Goal: Information Seeking & Learning: Learn about a topic

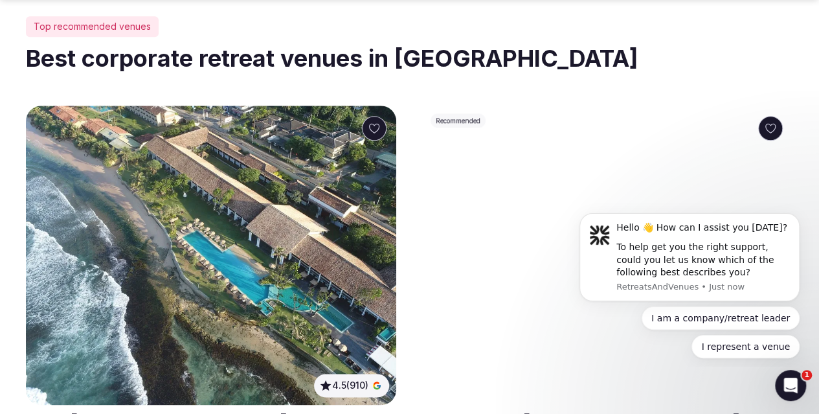
scroll to position [647, 0]
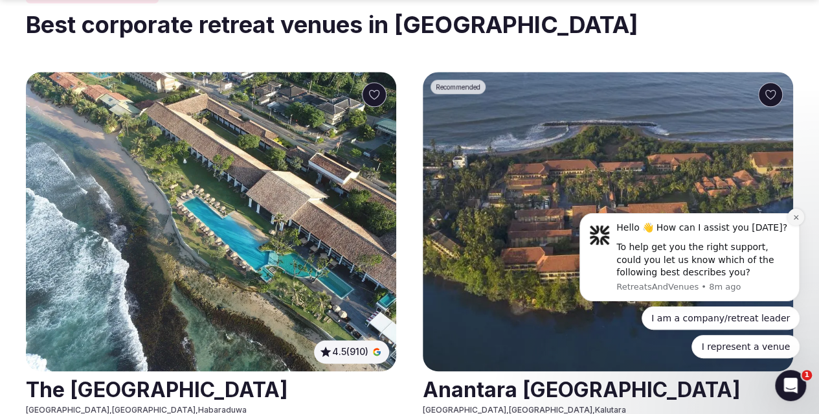
click at [798, 212] on button "Dismiss notification" at bounding box center [795, 216] width 17 height 17
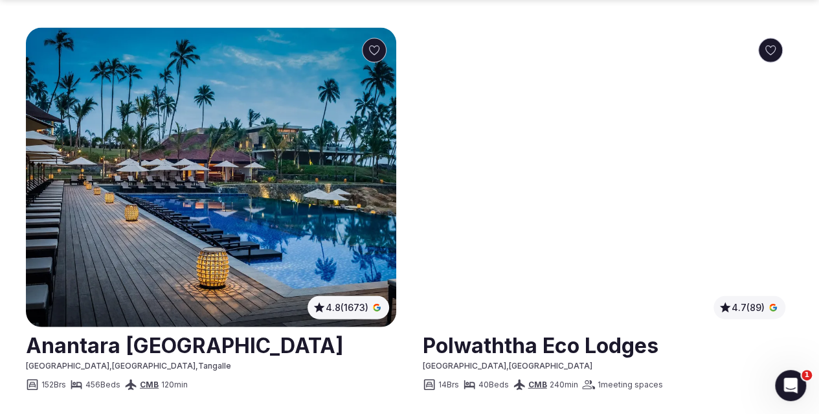
scroll to position [1489, 0]
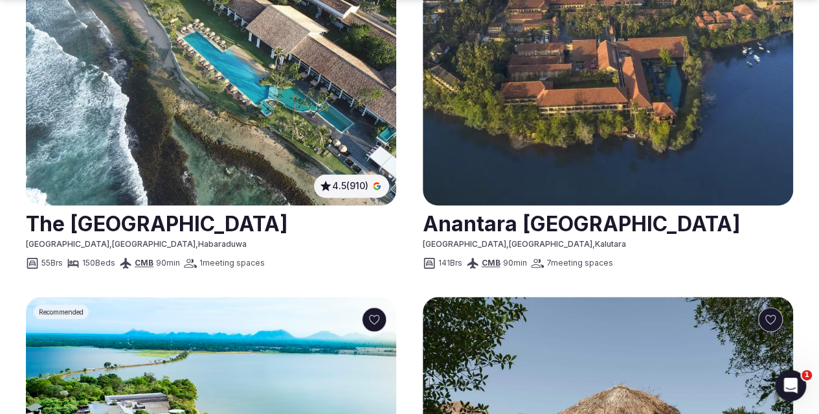
scroll to position [842, 0]
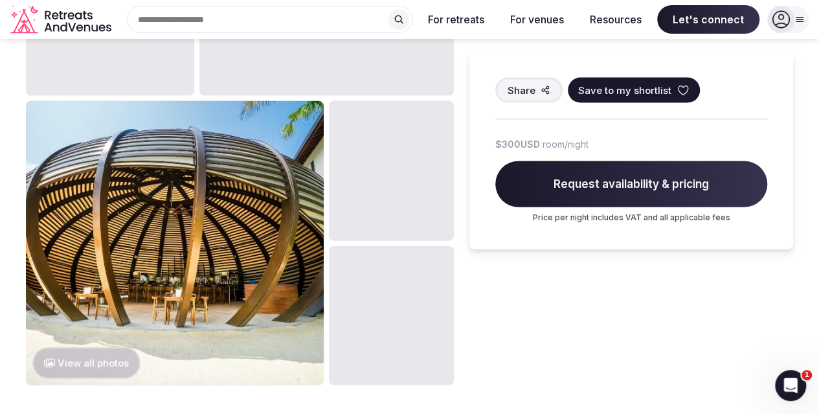
scroll to position [1360, 0]
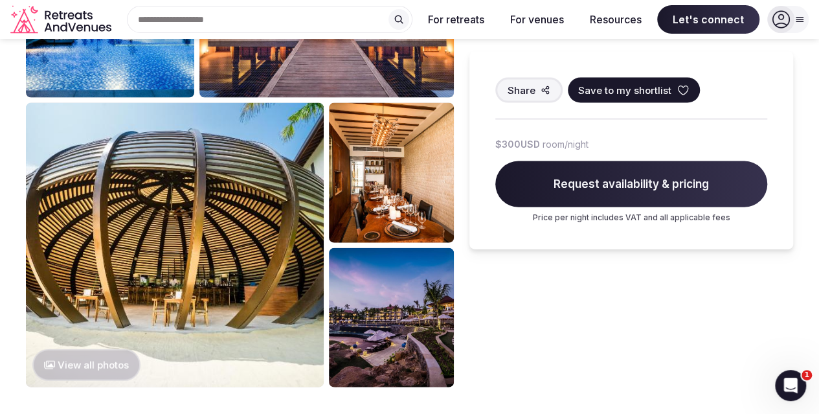
click at [87, 349] on button "View all photos" at bounding box center [86, 365] width 108 height 32
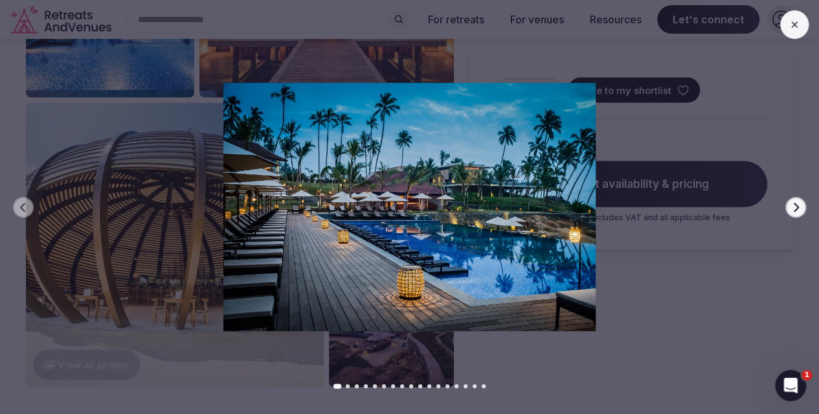
click at [796, 207] on icon "button" at bounding box center [796, 206] width 5 height 9
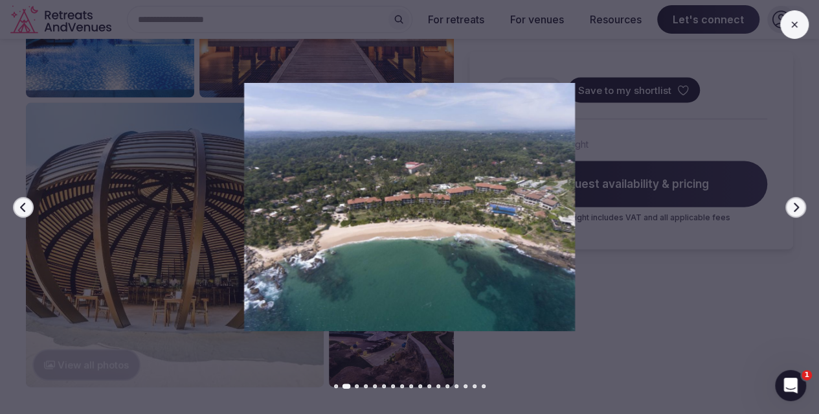
click at [796, 207] on icon "button" at bounding box center [796, 206] width 5 height 9
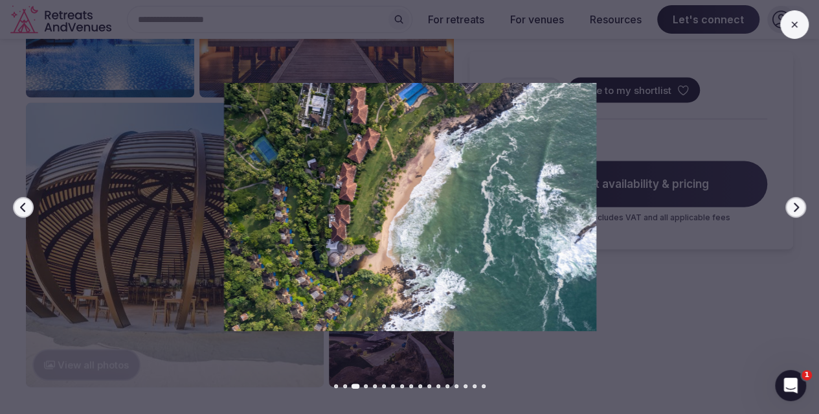
click at [796, 207] on icon "button" at bounding box center [796, 206] width 5 height 9
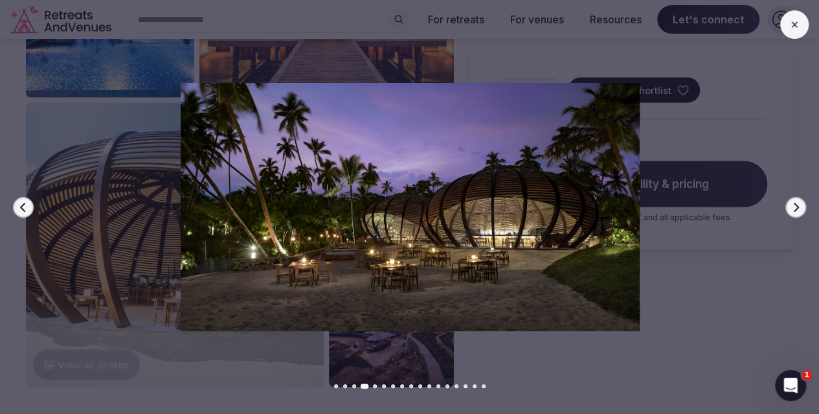
click at [796, 207] on icon "button" at bounding box center [796, 206] width 5 height 9
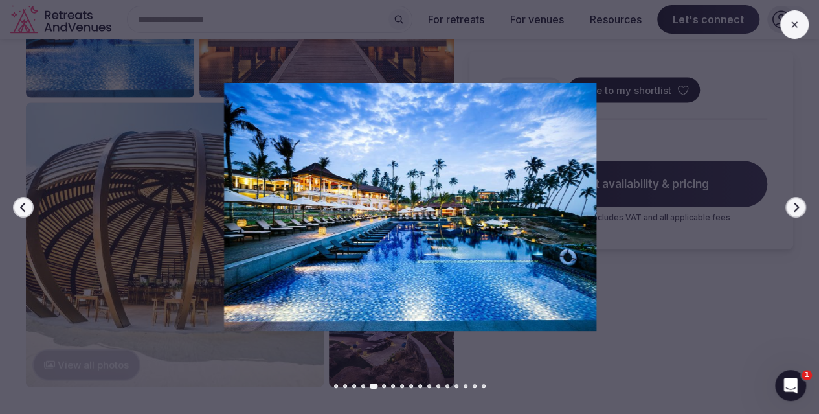
click at [796, 207] on icon "button" at bounding box center [796, 206] width 5 height 9
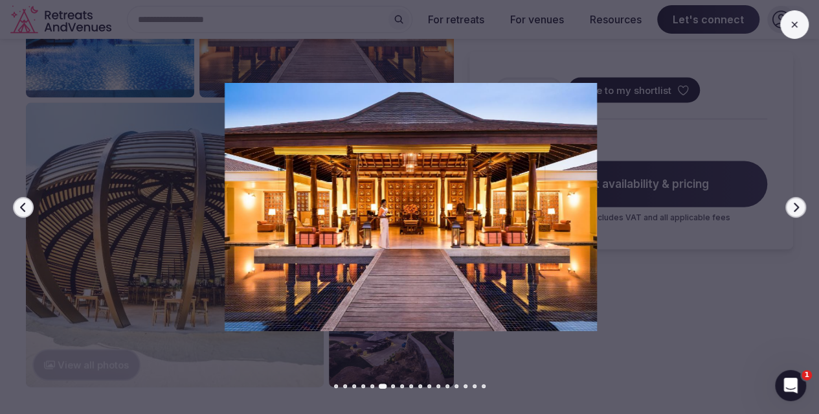
click at [796, 207] on icon "button" at bounding box center [796, 206] width 5 height 9
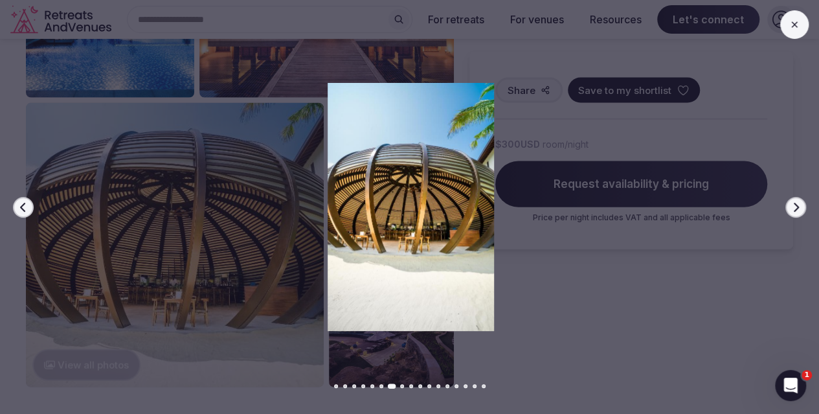
click at [796, 207] on icon "button" at bounding box center [796, 206] width 5 height 9
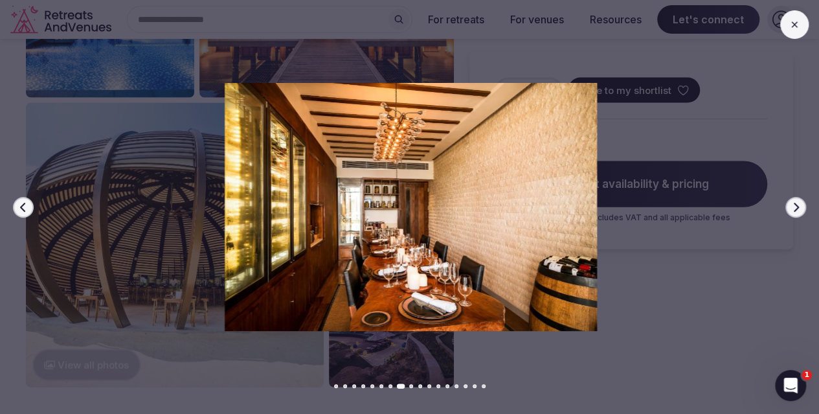
click at [797, 207] on icon "button" at bounding box center [796, 206] width 5 height 9
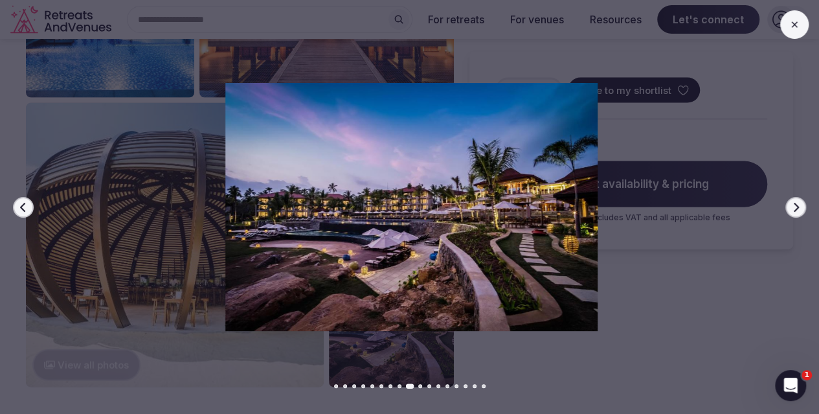
click at [797, 207] on icon "button" at bounding box center [796, 206] width 5 height 9
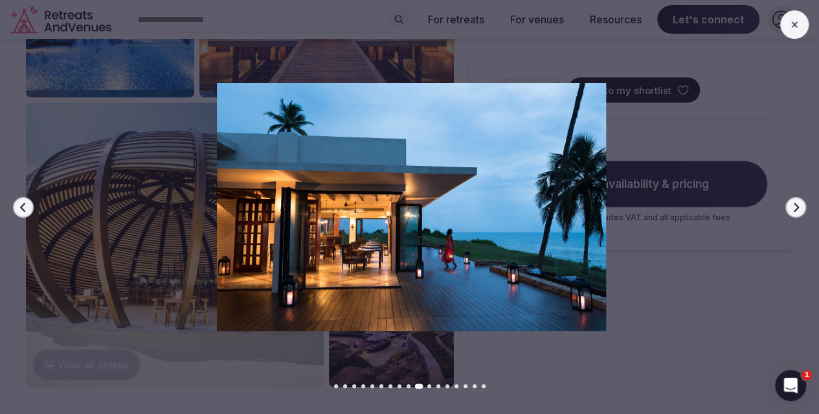
click at [797, 207] on icon "button" at bounding box center [796, 206] width 5 height 9
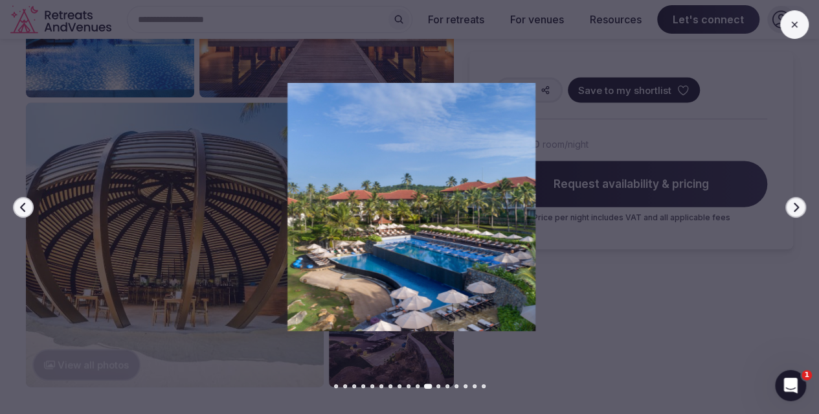
click at [797, 207] on icon "button" at bounding box center [796, 206] width 5 height 9
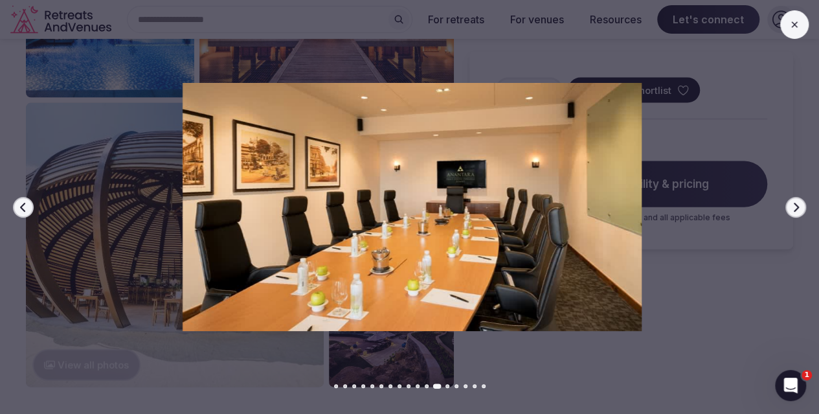
click at [797, 207] on icon "button" at bounding box center [796, 206] width 5 height 9
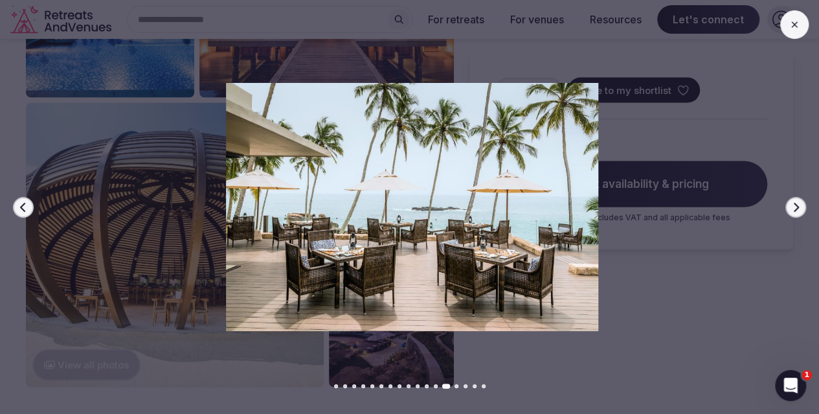
click at [797, 207] on icon "button" at bounding box center [796, 206] width 5 height 9
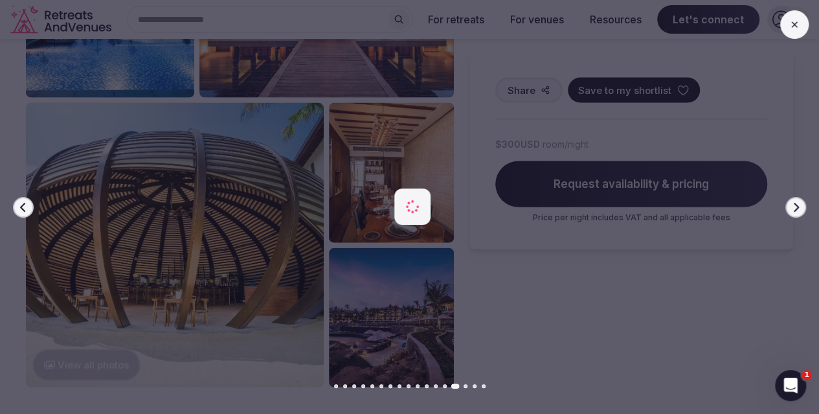
click at [797, 207] on icon "button" at bounding box center [796, 206] width 5 height 9
click at [409, 179] on img at bounding box center [413, 207] width 574 height 248
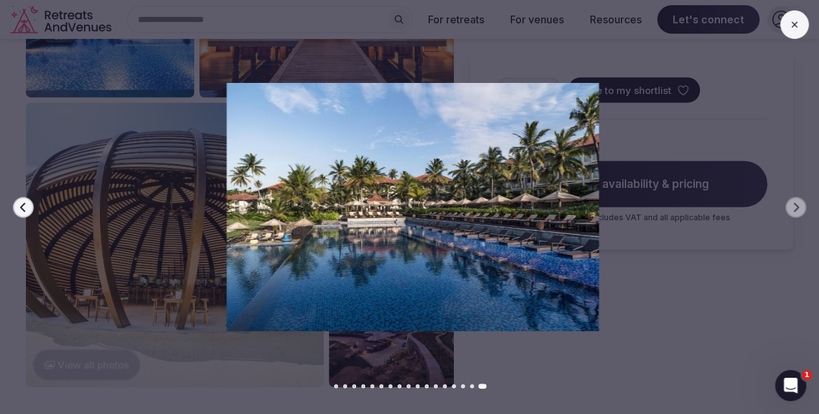
click at [16, 210] on button "Previous slide" at bounding box center [23, 207] width 21 height 21
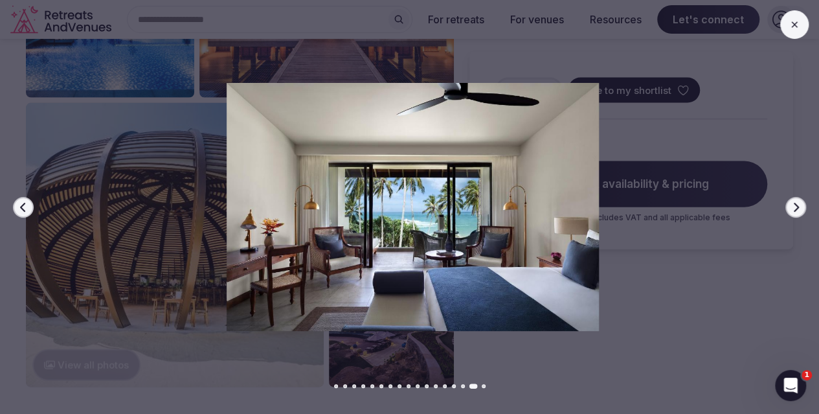
click at [16, 210] on button "Previous slide" at bounding box center [23, 207] width 21 height 21
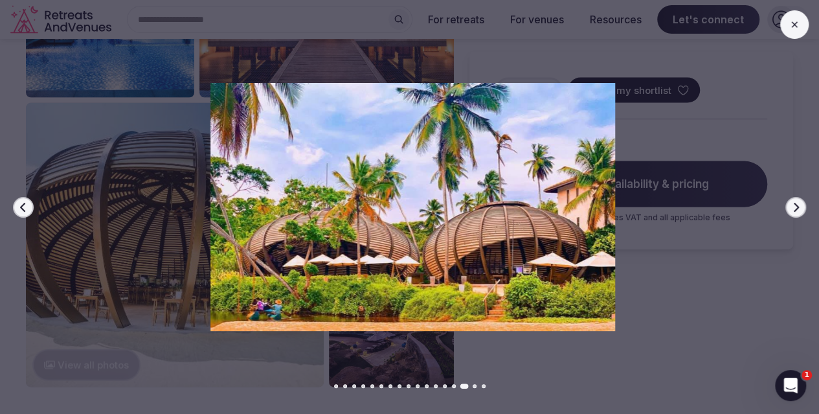
click at [16, 210] on button "Previous slide" at bounding box center [23, 207] width 21 height 21
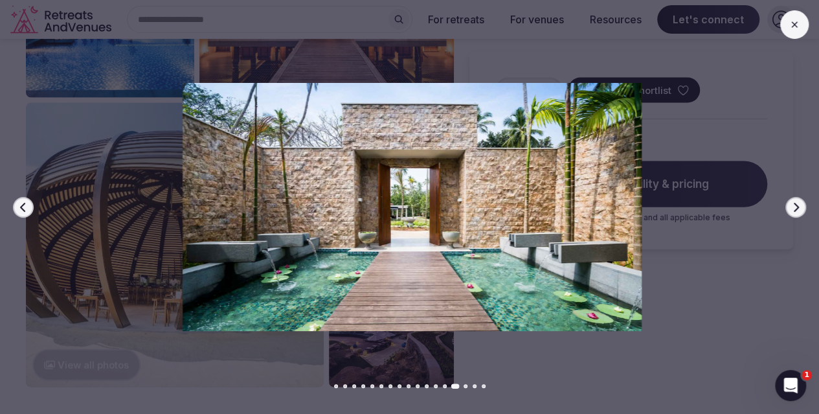
click at [16, 210] on button "Previous slide" at bounding box center [23, 207] width 21 height 21
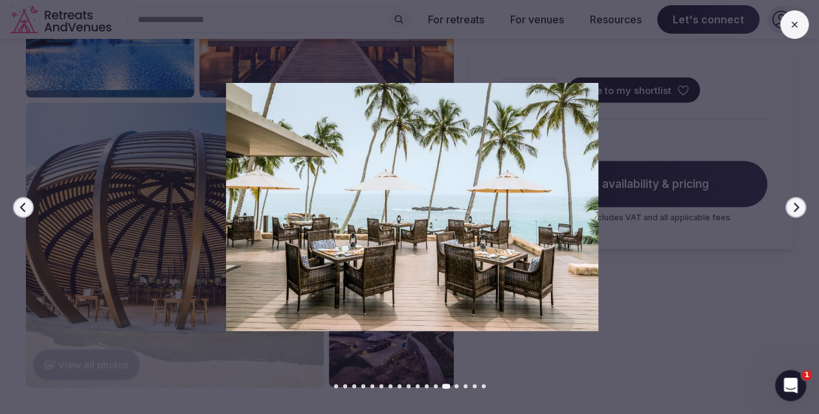
click at [796, 22] on icon at bounding box center [794, 24] width 6 height 6
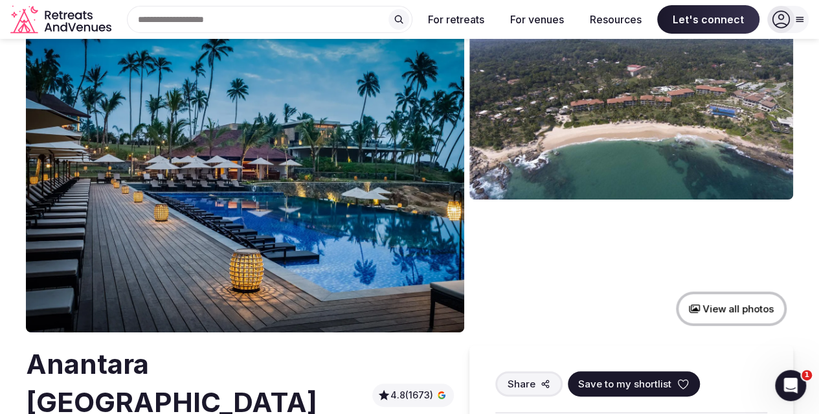
scroll to position [0, 0]
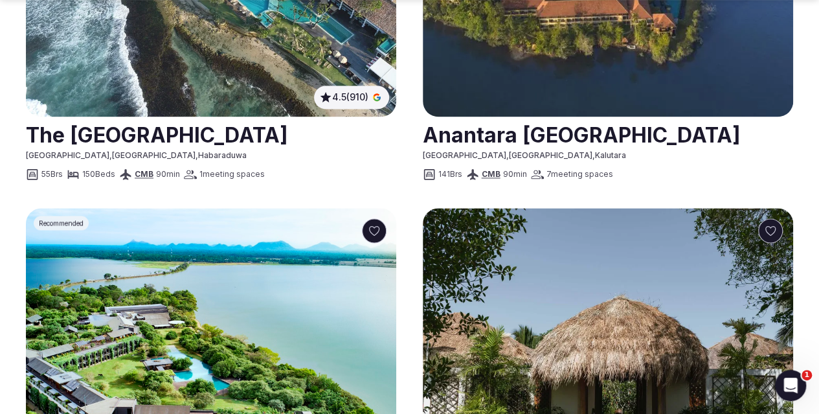
scroll to position [842, 0]
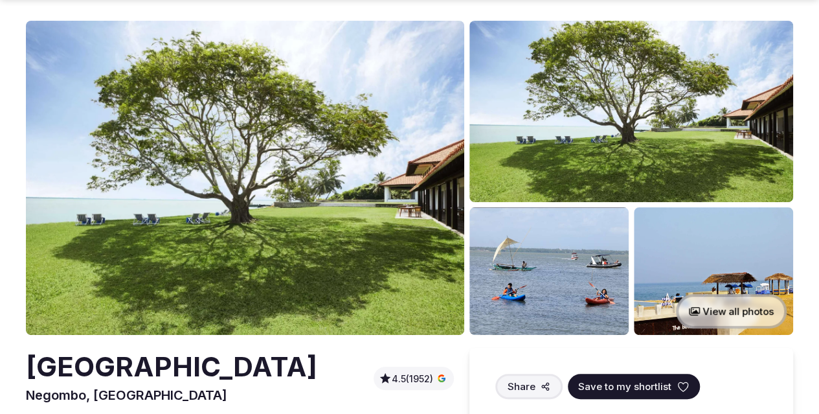
scroll to position [65, 0]
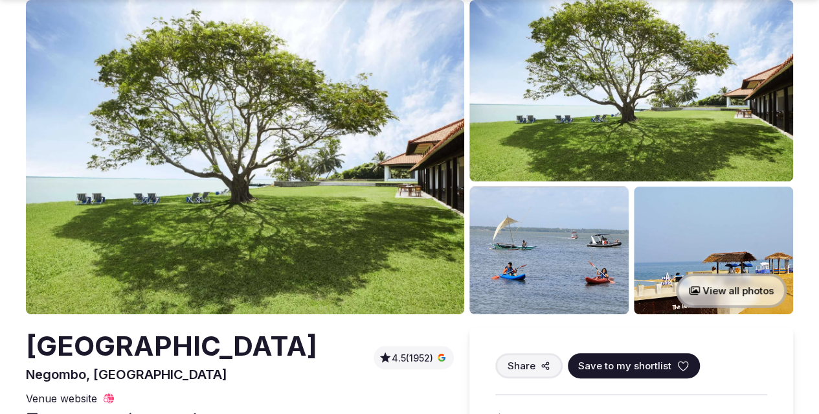
click at [704, 286] on button "View all photos" at bounding box center [731, 290] width 111 height 34
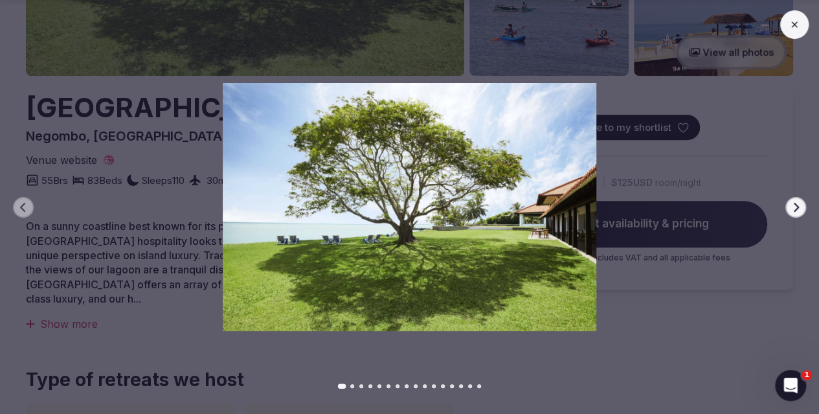
scroll to position [324, 0]
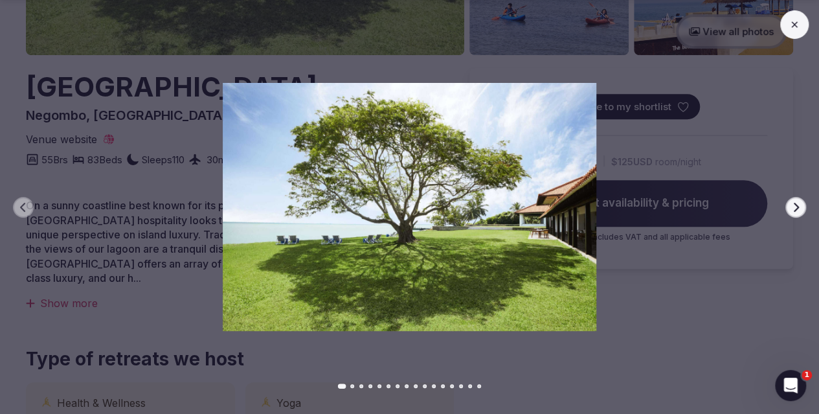
click at [791, 207] on icon "button" at bounding box center [795, 207] width 10 height 10
click at [794, 202] on icon "button" at bounding box center [795, 207] width 10 height 10
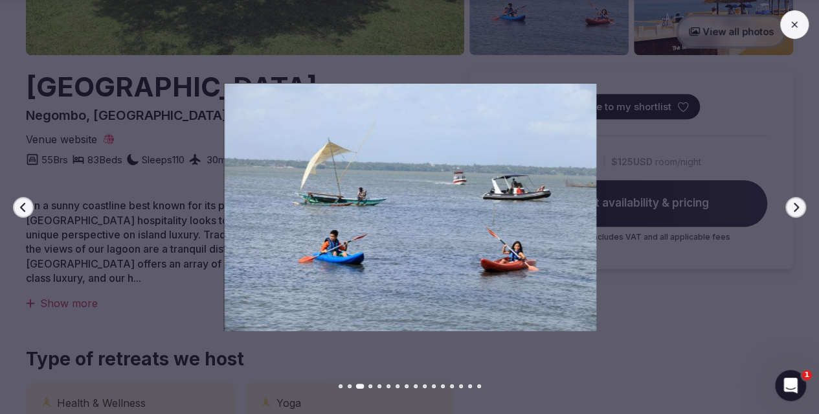
click at [792, 208] on icon "button" at bounding box center [795, 207] width 10 height 10
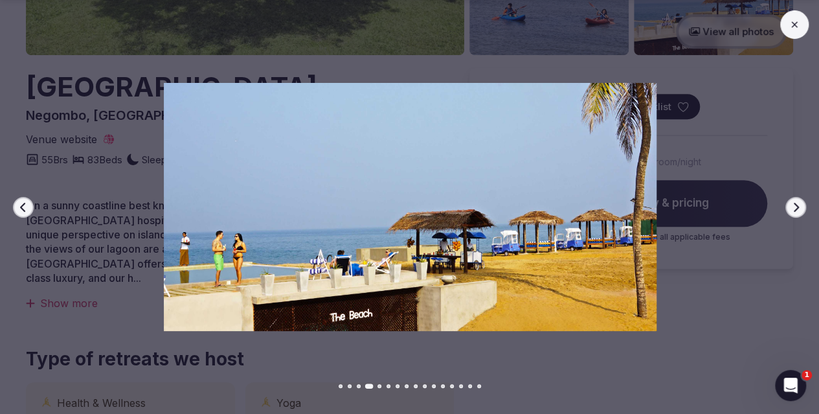
click at [792, 208] on icon "button" at bounding box center [795, 207] width 10 height 10
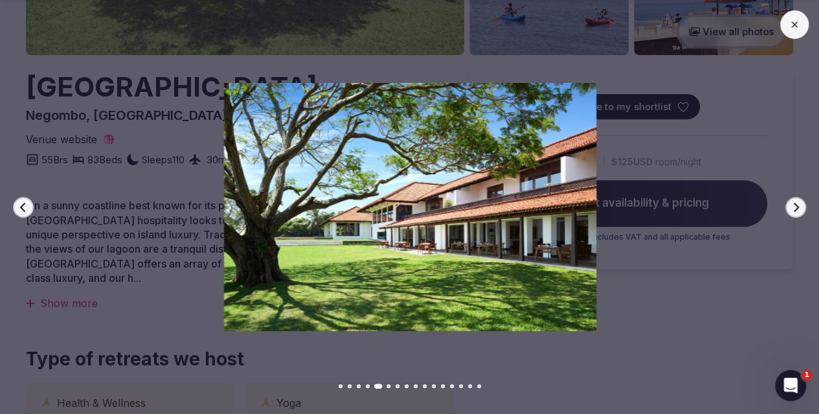
click at [792, 208] on icon "button" at bounding box center [795, 207] width 10 height 10
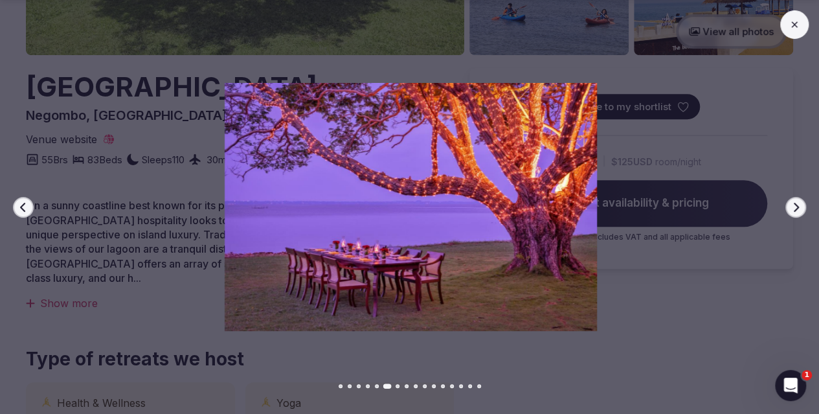
click at [792, 208] on icon "button" at bounding box center [795, 207] width 10 height 10
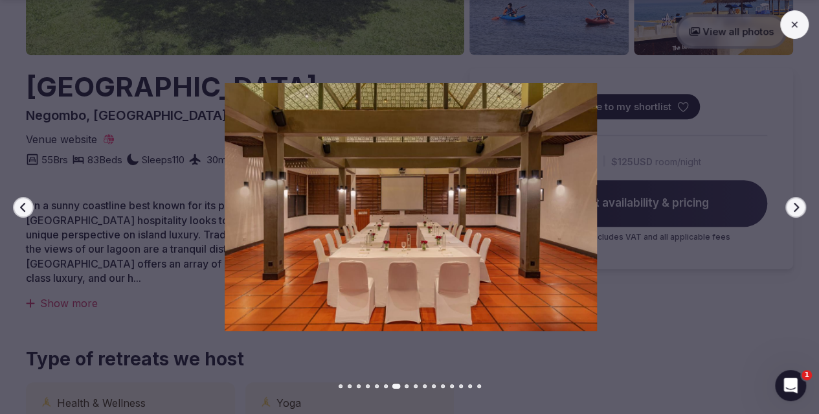
click at [792, 208] on icon "button" at bounding box center [795, 207] width 10 height 10
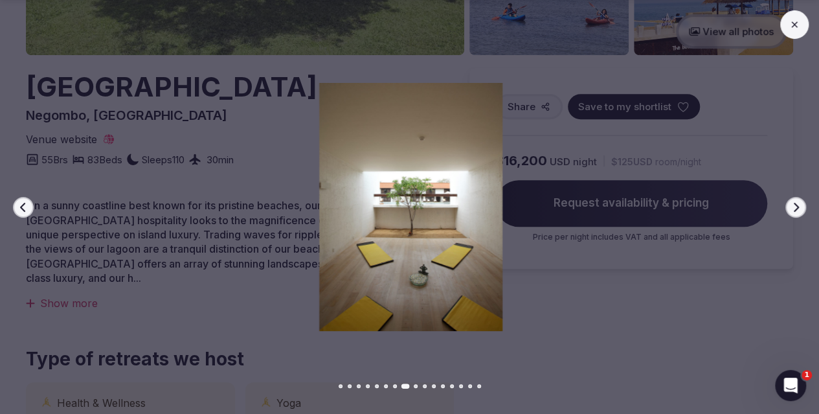
click at [792, 208] on icon "button" at bounding box center [795, 207] width 10 height 10
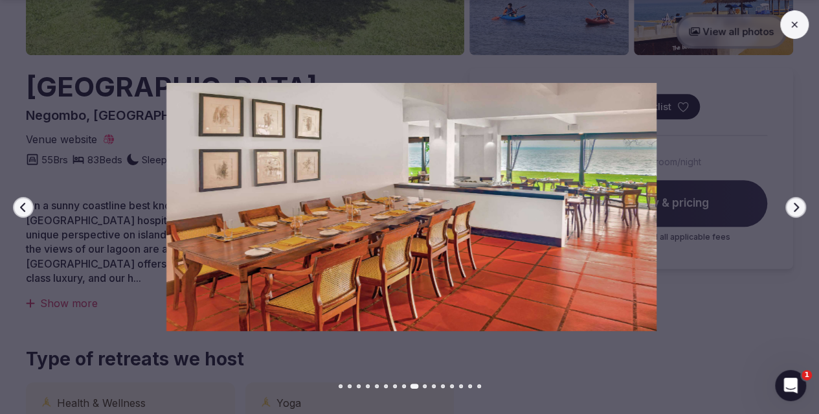
click at [792, 208] on icon "button" at bounding box center [795, 207] width 10 height 10
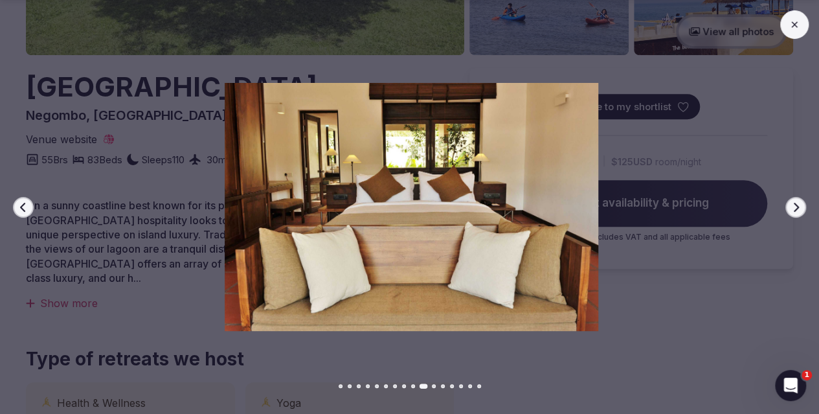
click at [792, 208] on icon "button" at bounding box center [795, 207] width 10 height 10
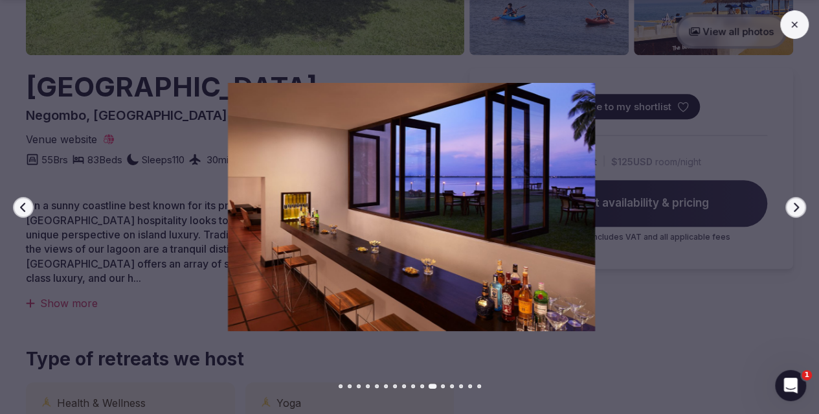
click at [798, 208] on icon "button" at bounding box center [796, 206] width 5 height 9
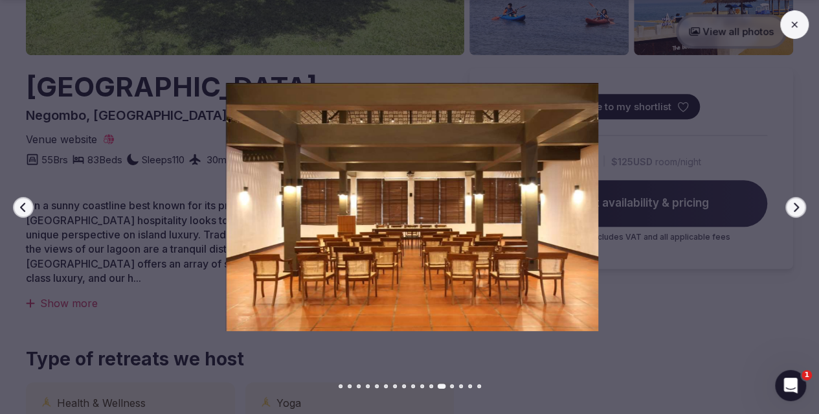
click at [798, 208] on icon "button" at bounding box center [796, 206] width 5 height 9
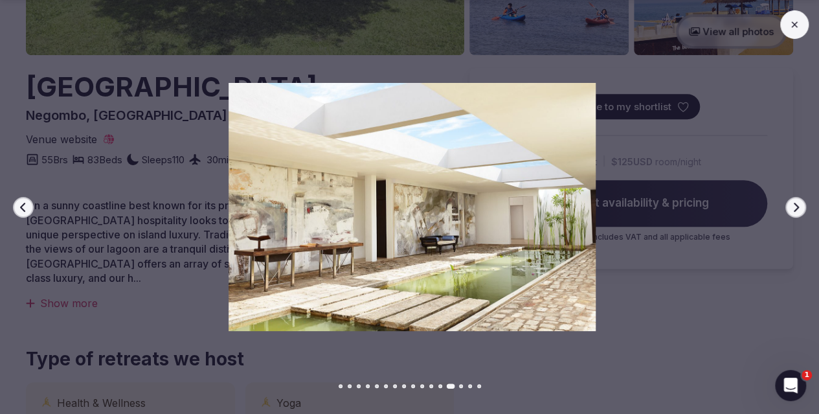
click at [798, 208] on icon "button" at bounding box center [796, 206] width 5 height 9
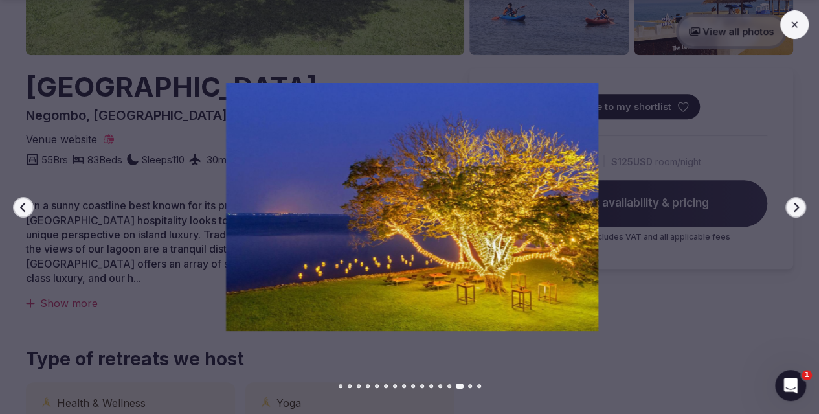
click at [798, 208] on icon "button" at bounding box center [796, 206] width 5 height 9
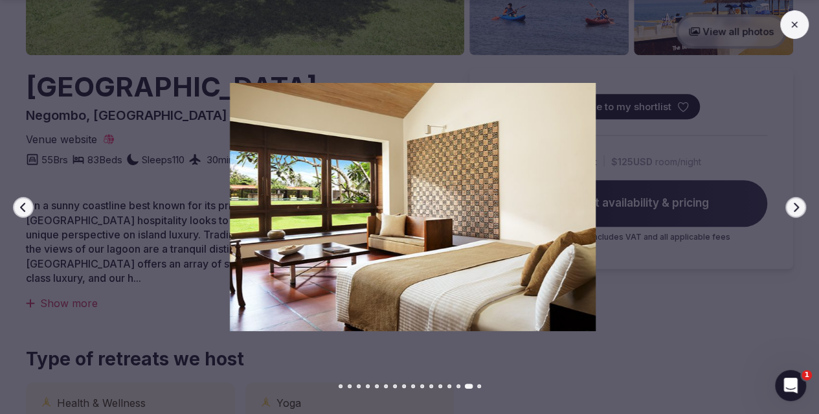
click at [798, 208] on icon "button" at bounding box center [796, 206] width 5 height 9
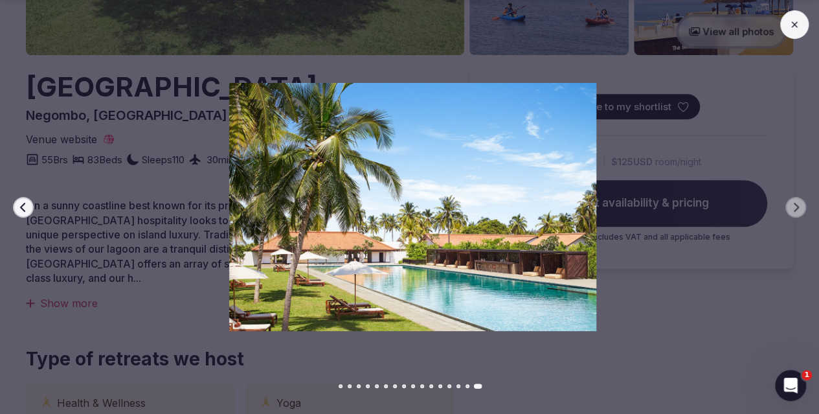
click at [22, 210] on icon "button" at bounding box center [23, 207] width 10 height 10
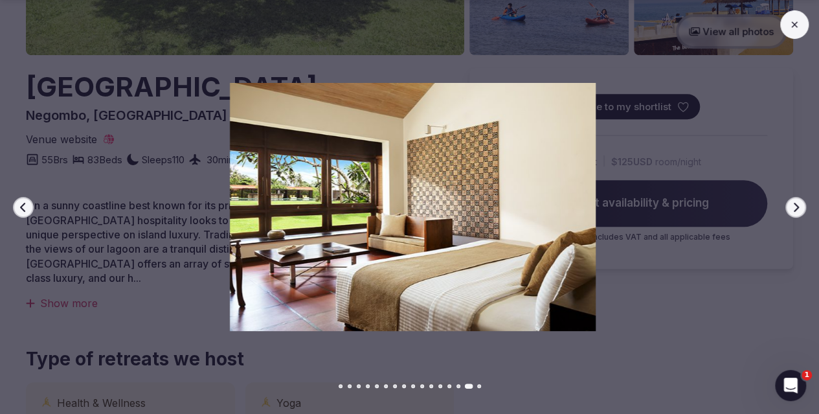
click at [23, 208] on icon "button" at bounding box center [23, 207] width 10 height 10
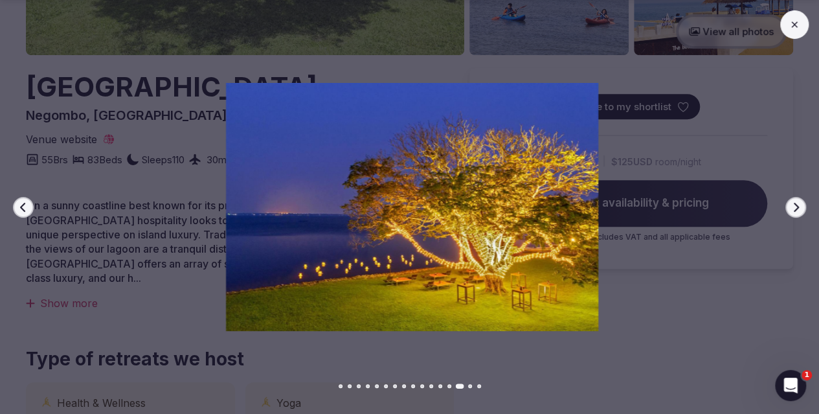
click at [23, 208] on icon "button" at bounding box center [23, 207] width 10 height 10
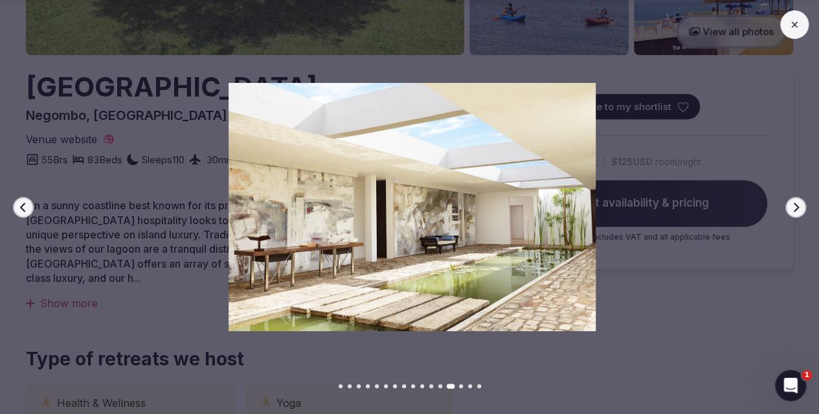
click at [23, 208] on icon "button" at bounding box center [23, 207] width 10 height 10
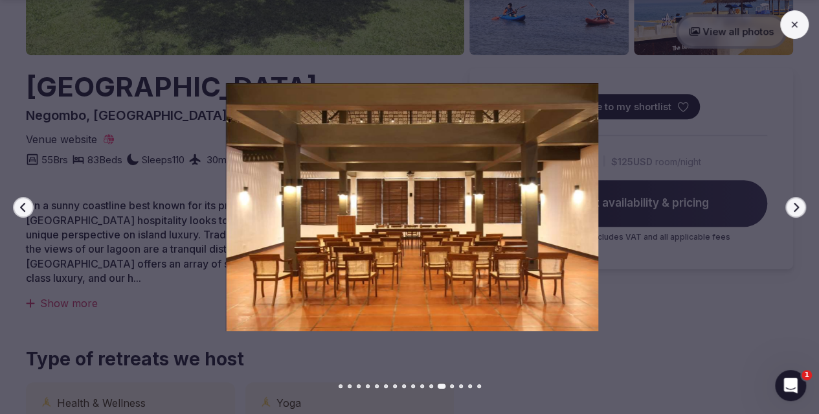
click at [23, 207] on icon "button" at bounding box center [23, 207] width 10 height 10
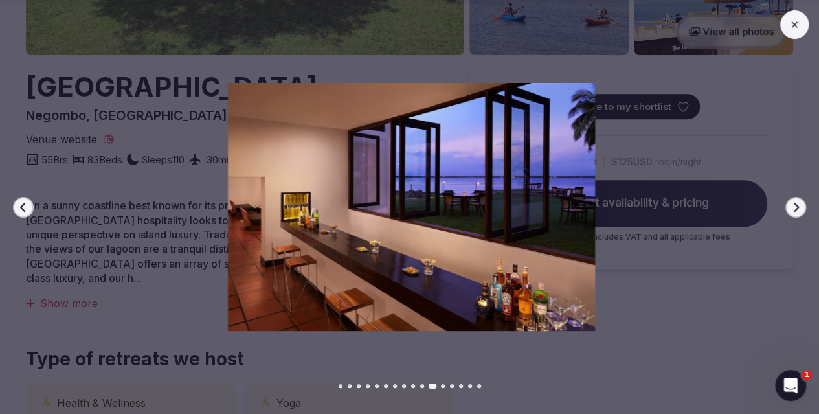
click at [30, 205] on button "Previous slide" at bounding box center [23, 207] width 21 height 21
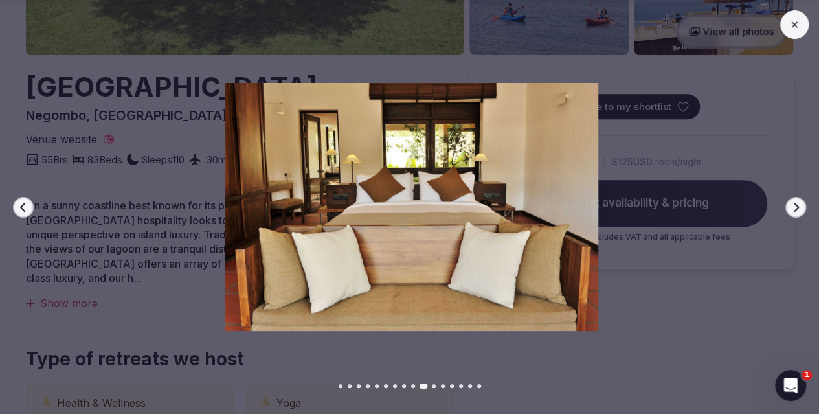
click at [32, 205] on button "Previous slide" at bounding box center [23, 207] width 21 height 21
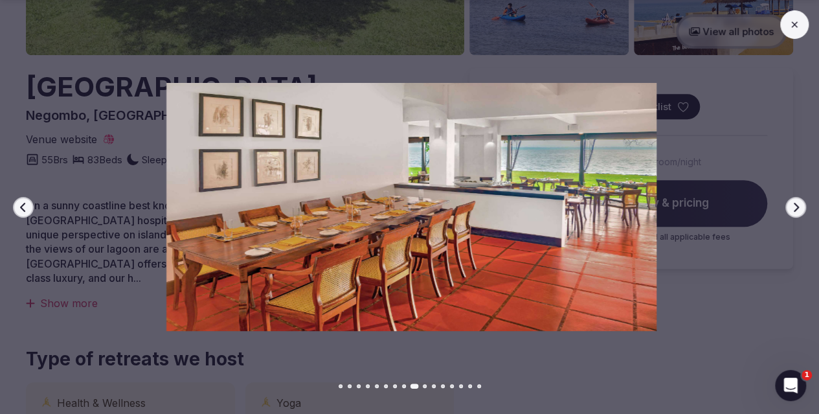
click at [30, 205] on button "Previous slide" at bounding box center [23, 207] width 21 height 21
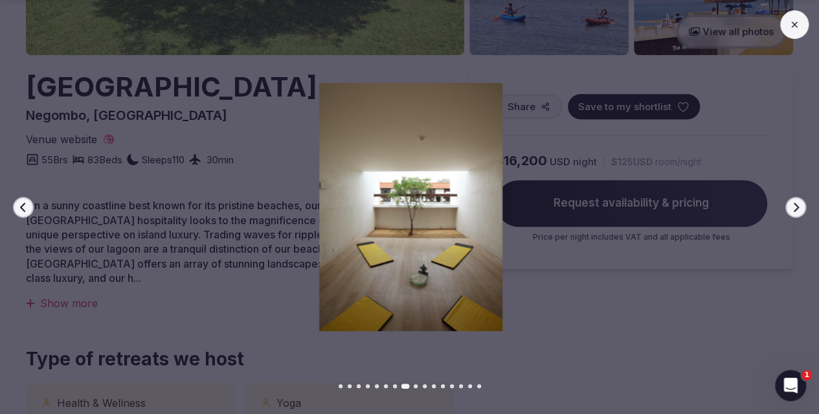
click at [27, 203] on icon "button" at bounding box center [23, 207] width 10 height 10
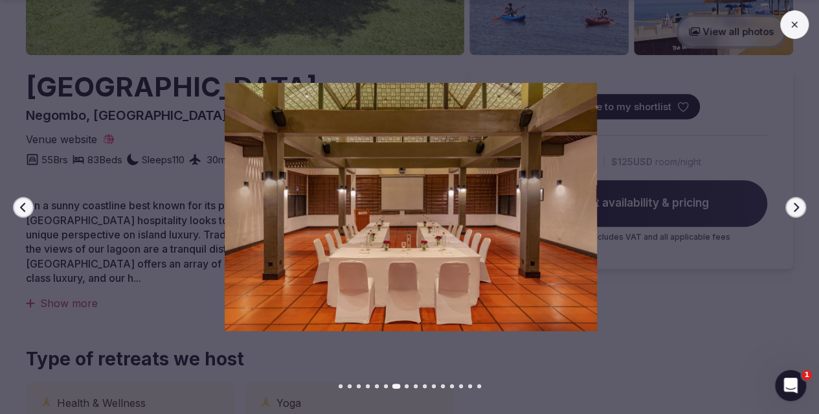
click at [27, 203] on icon "button" at bounding box center [23, 207] width 10 height 10
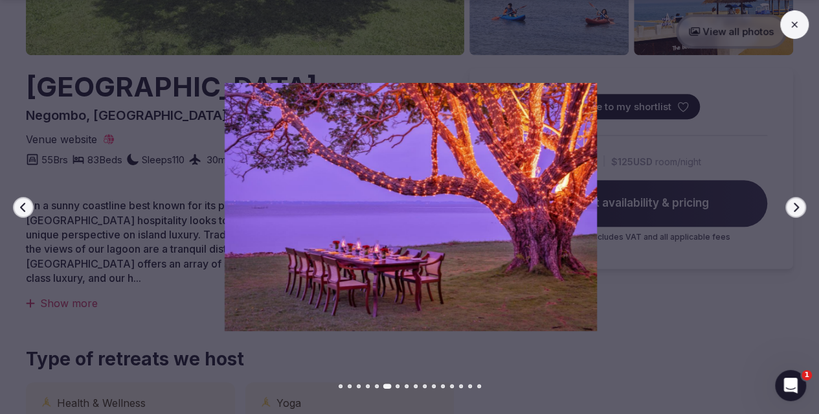
click at [25, 202] on icon "button" at bounding box center [23, 207] width 10 height 10
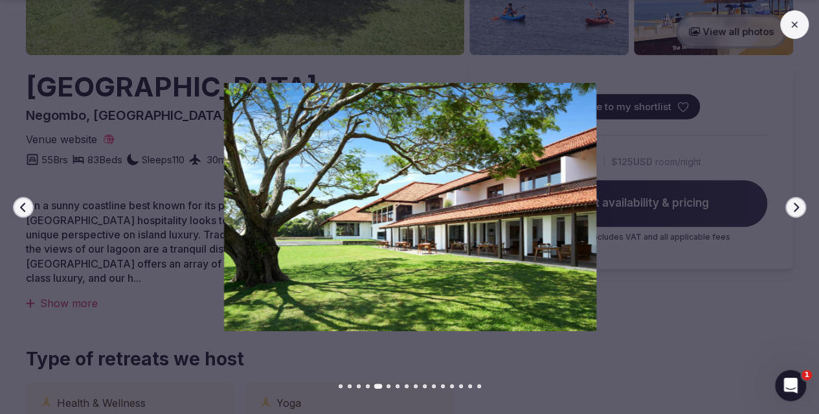
click at [25, 202] on icon "button" at bounding box center [23, 207] width 10 height 10
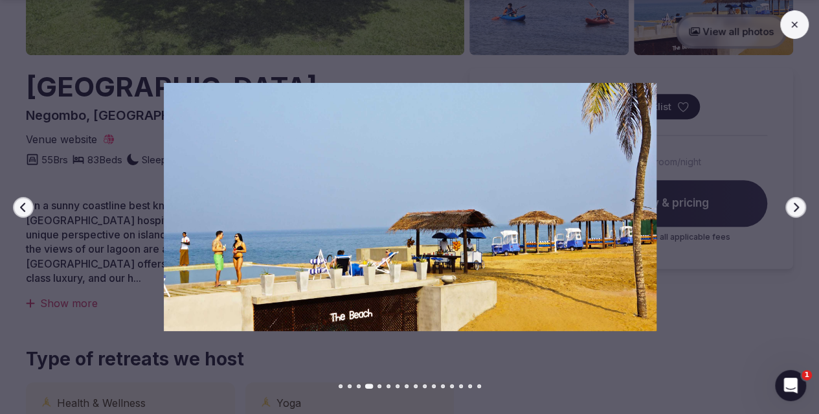
click at [25, 202] on icon "button" at bounding box center [23, 207] width 10 height 10
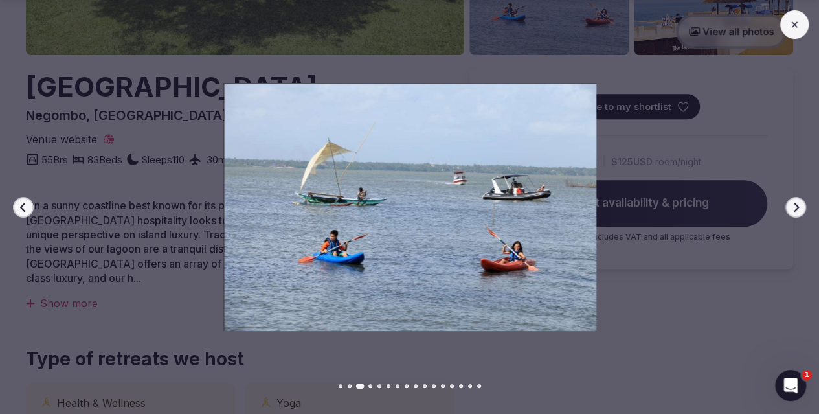
click at [25, 202] on icon "button" at bounding box center [23, 207] width 10 height 10
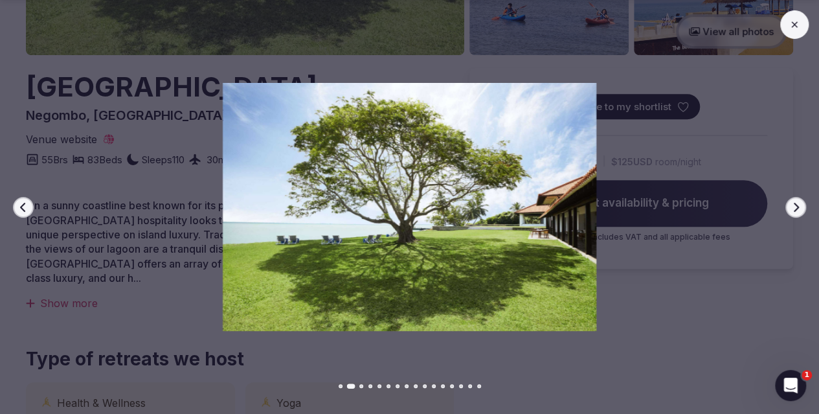
click at [25, 203] on icon "button" at bounding box center [22, 206] width 5 height 9
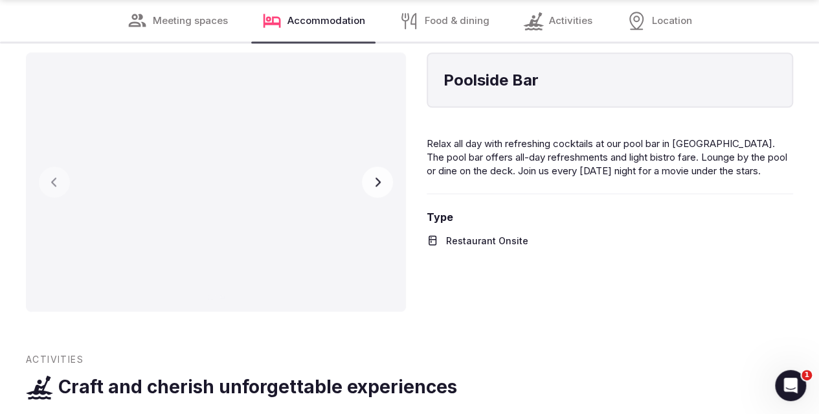
scroll to position [5438, 0]
